Goal: Transaction & Acquisition: Purchase product/service

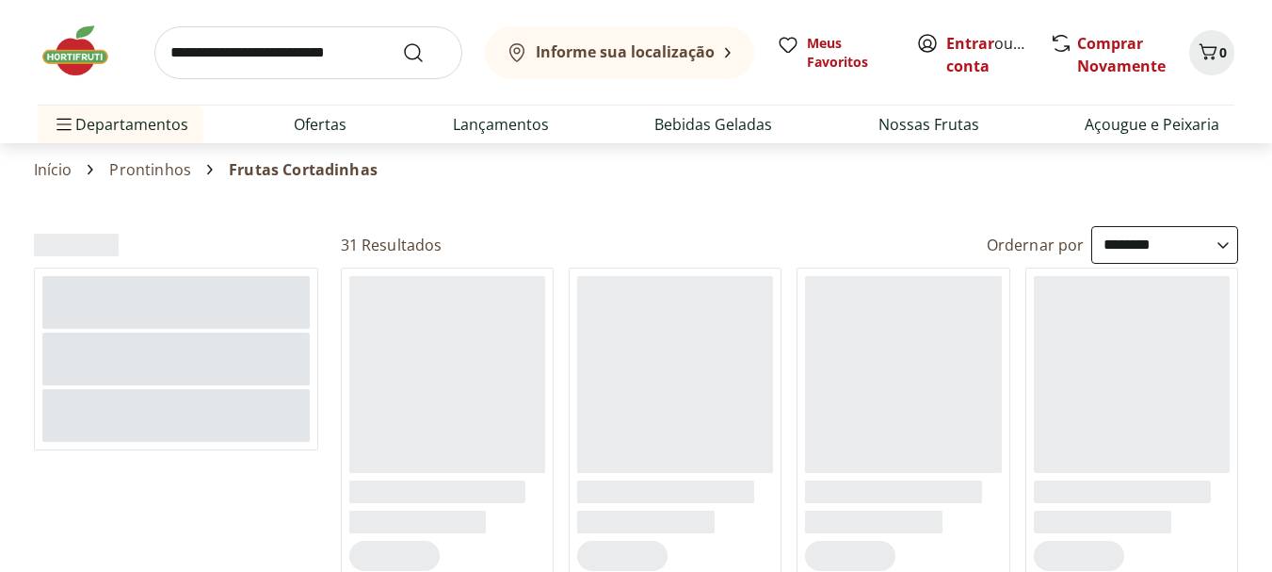
select select "**********"
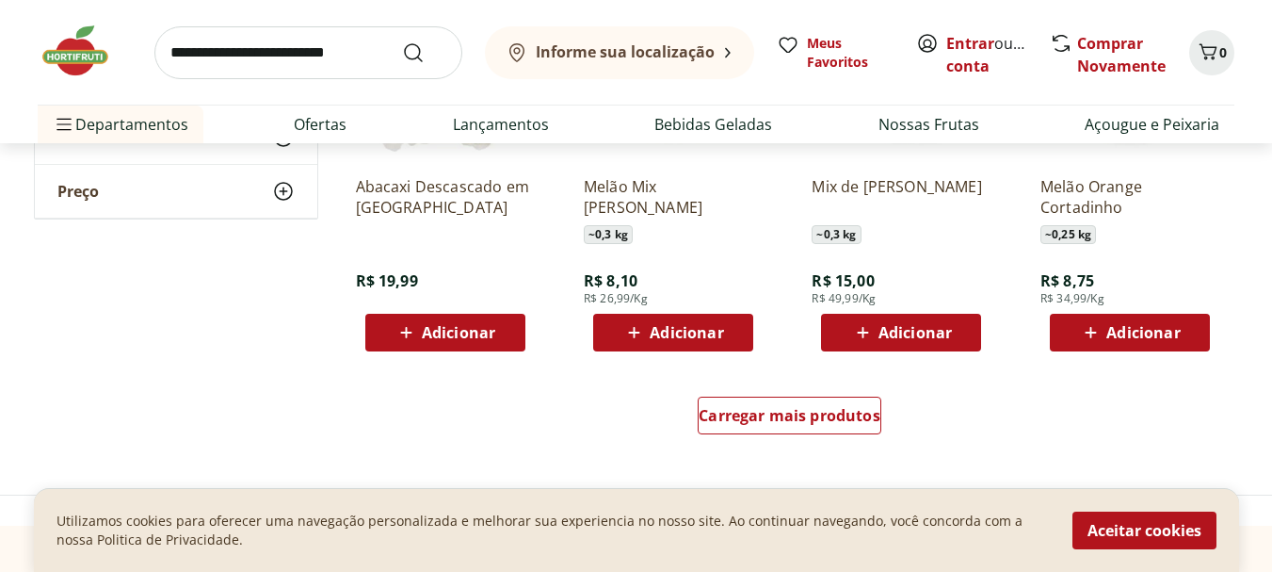
scroll to position [1130, 0]
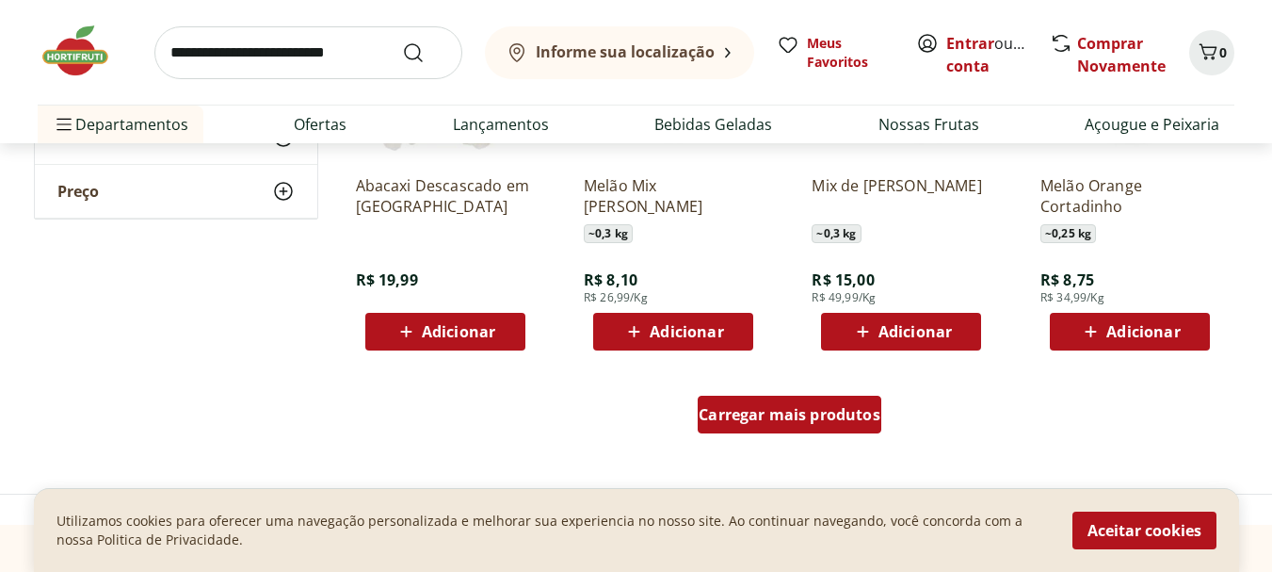
click at [791, 417] on span "Carregar mais produtos" at bounding box center [790, 414] width 182 height 15
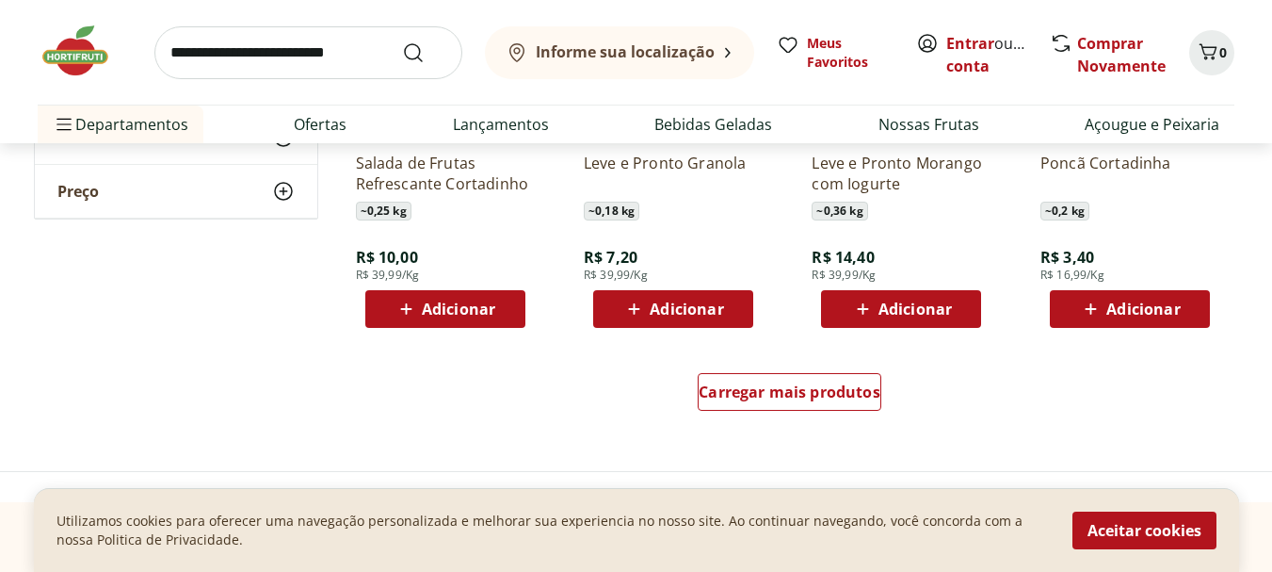
scroll to position [2449, 0]
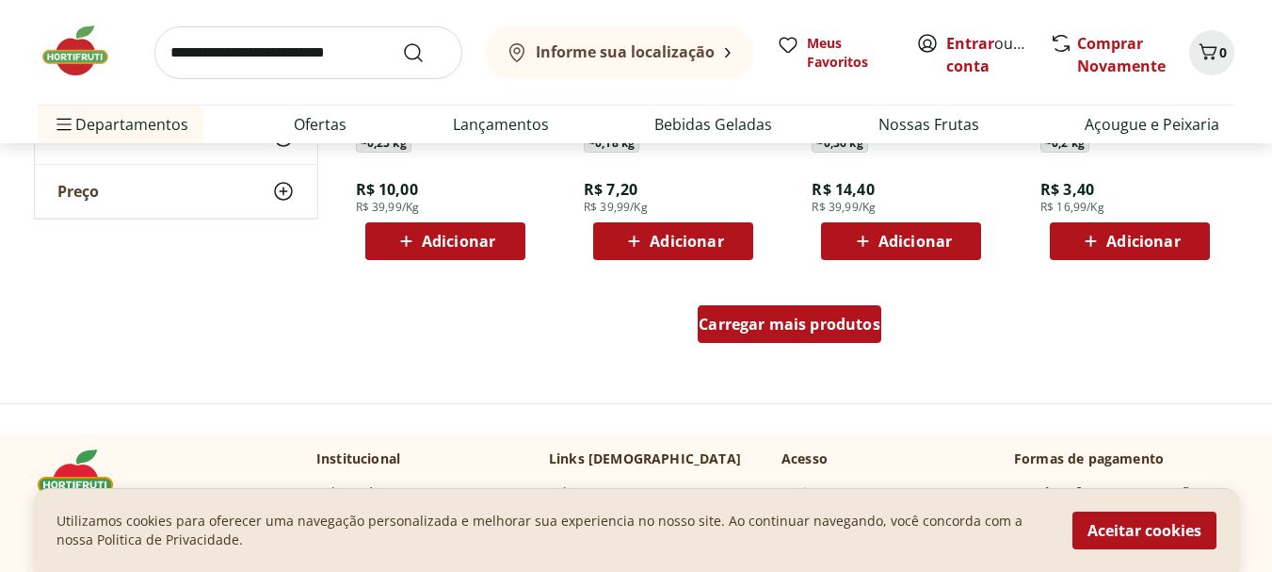
click at [778, 316] on span "Carregar mais produtos" at bounding box center [790, 323] width 182 height 15
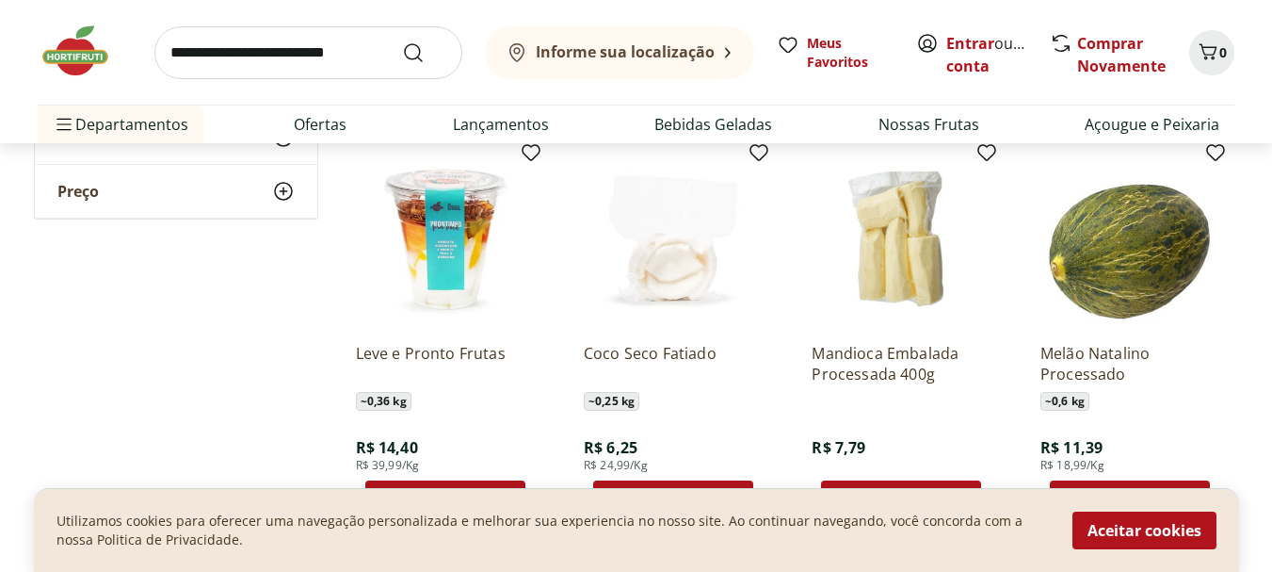
scroll to position [2637, 0]
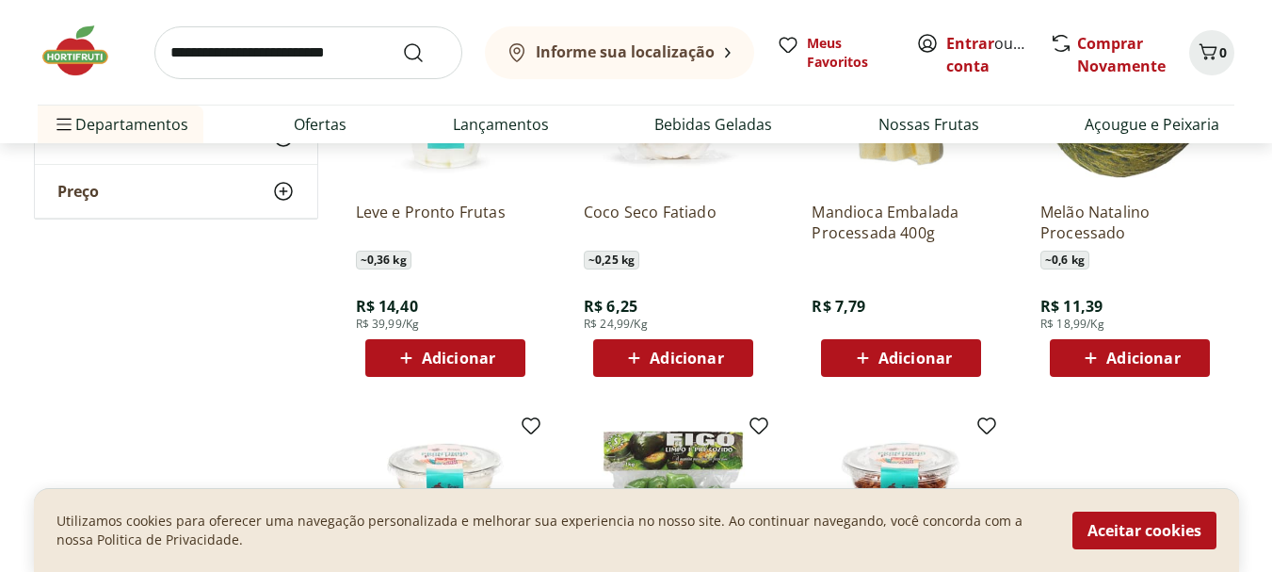
scroll to position [2543, 0]
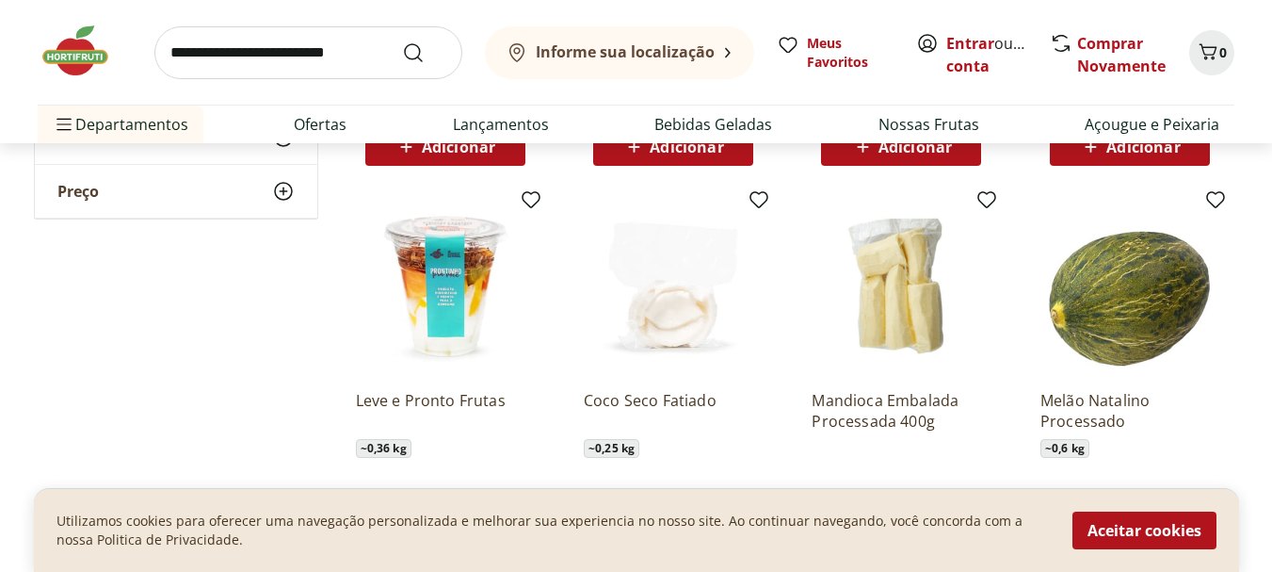
click at [458, 297] on img at bounding box center [445, 285] width 179 height 179
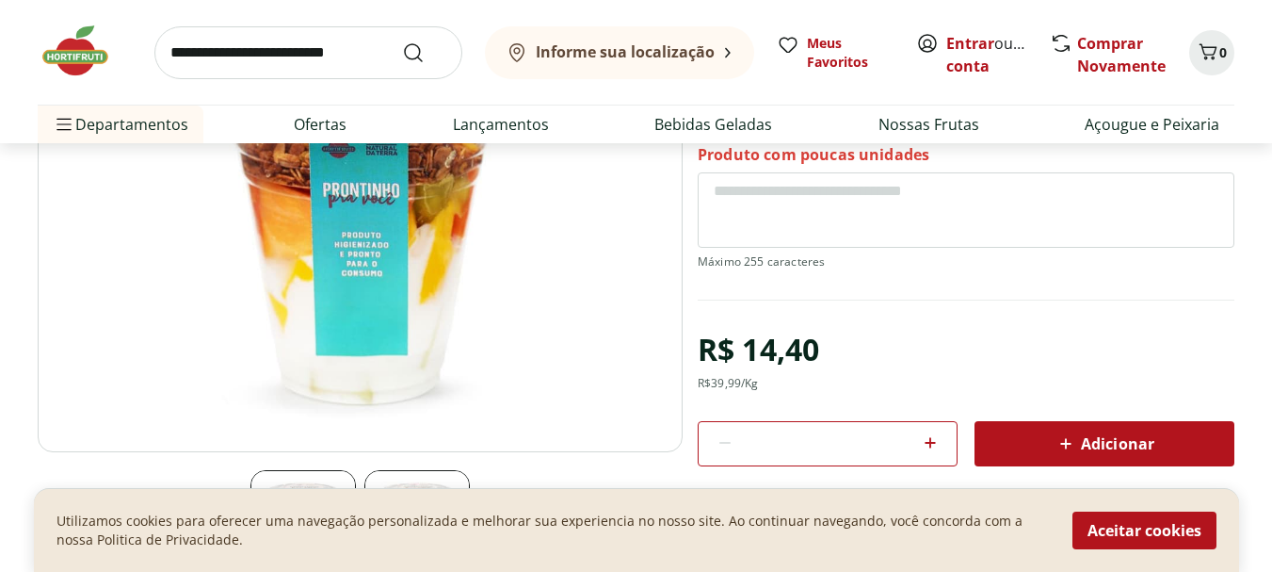
scroll to position [377, 0]
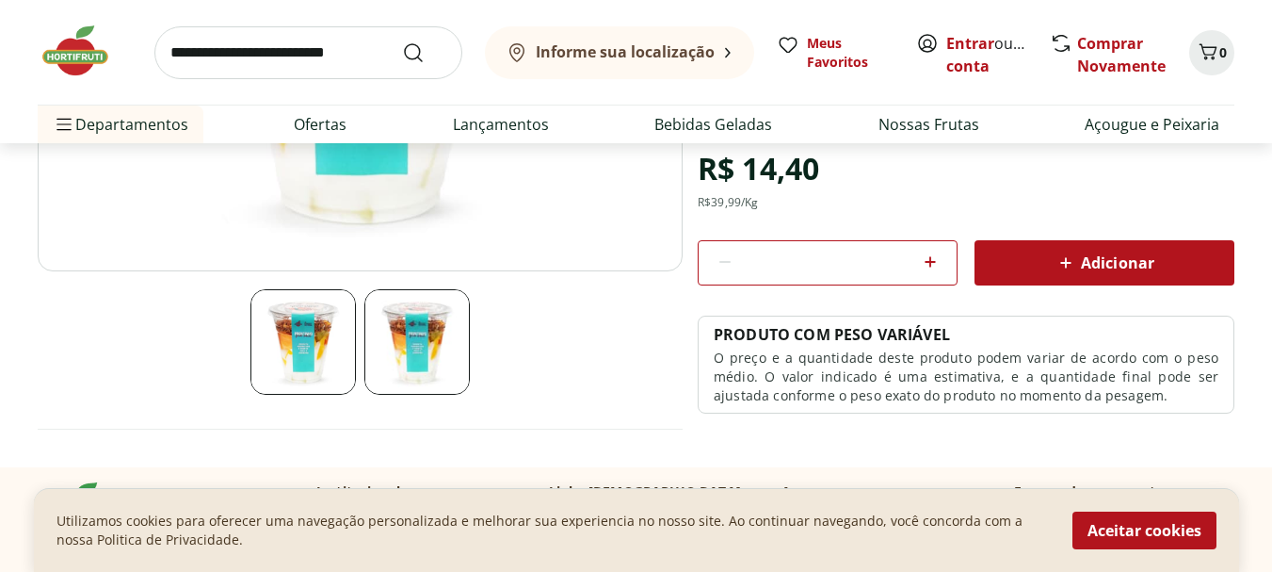
click at [291, 333] on img at bounding box center [303, 341] width 105 height 105
click at [387, 348] on img at bounding box center [417, 341] width 105 height 105
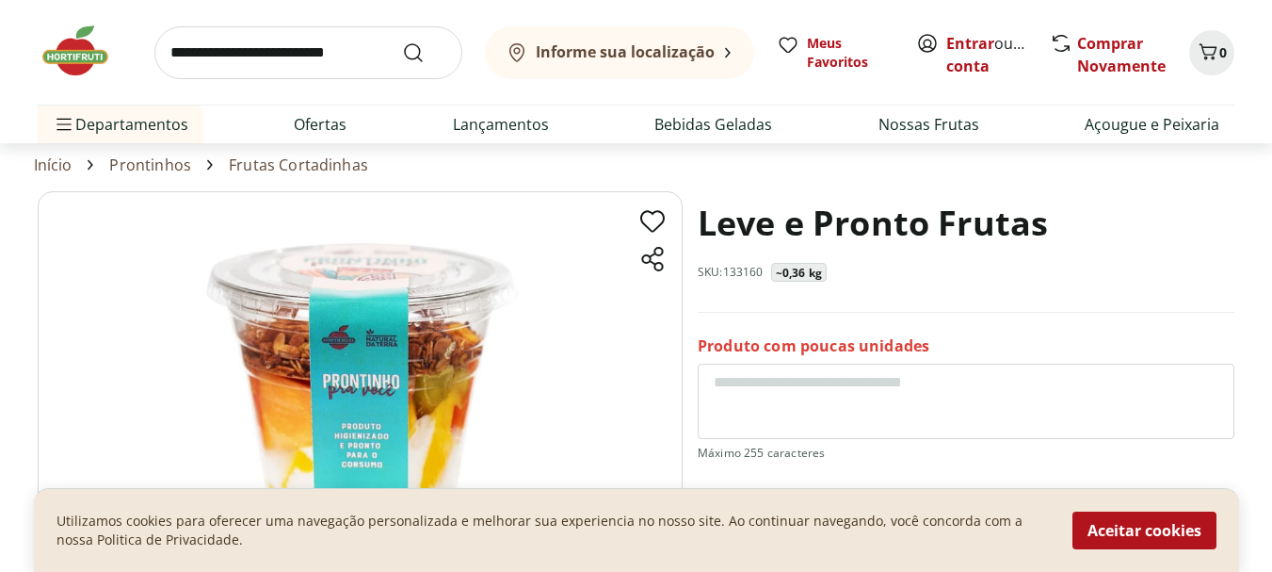
scroll to position [0, 0]
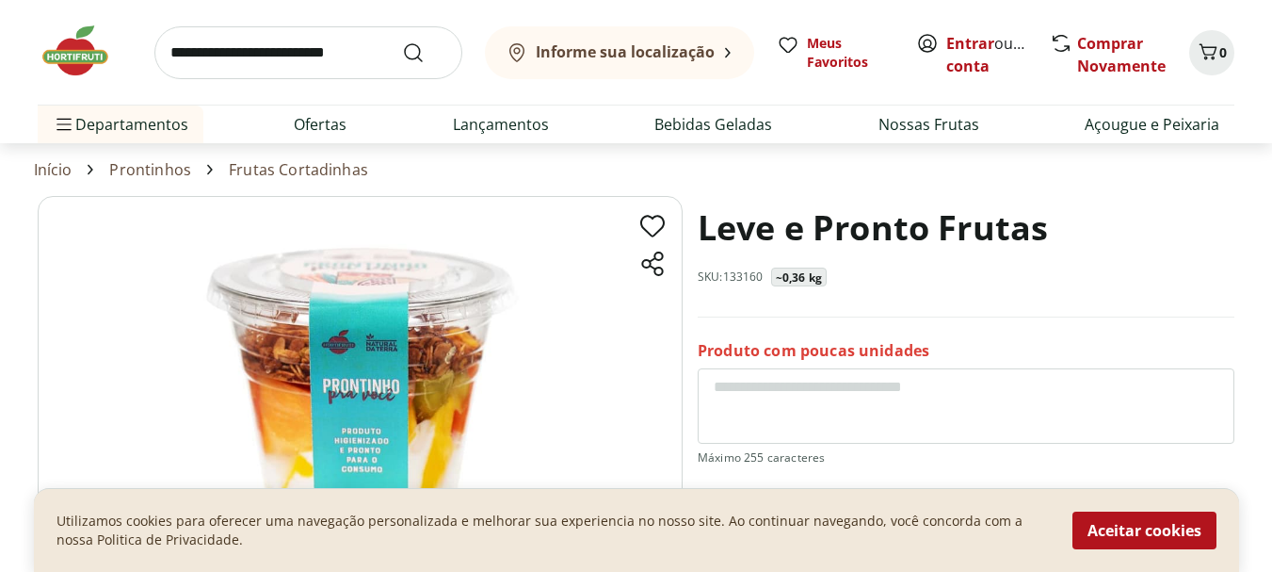
click at [466, 365] on img at bounding box center [360, 422] width 645 height 452
select select "**********"
